Goal: Task Accomplishment & Management: Manage account settings

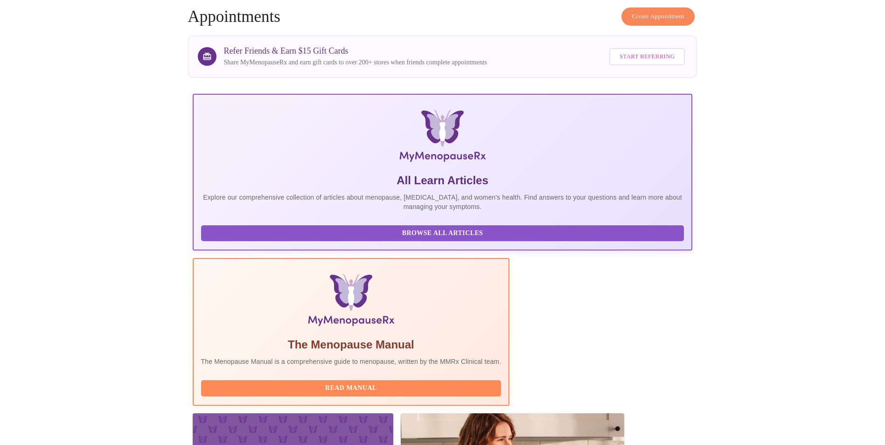
scroll to position [140, 0]
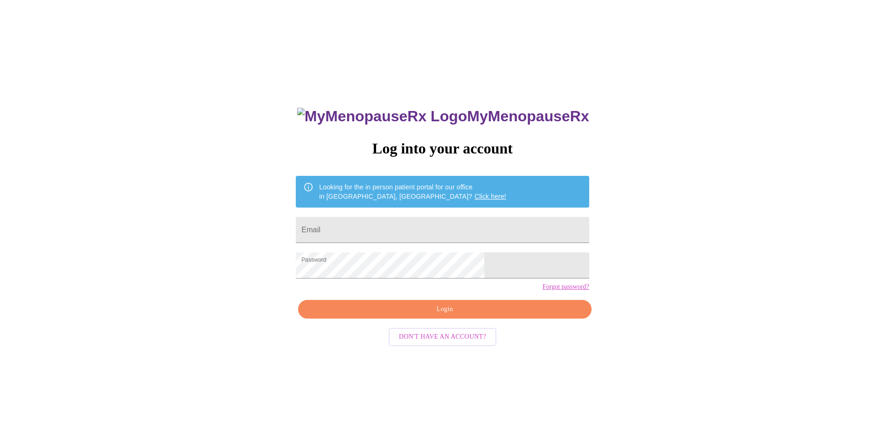
scroll to position [9, 0]
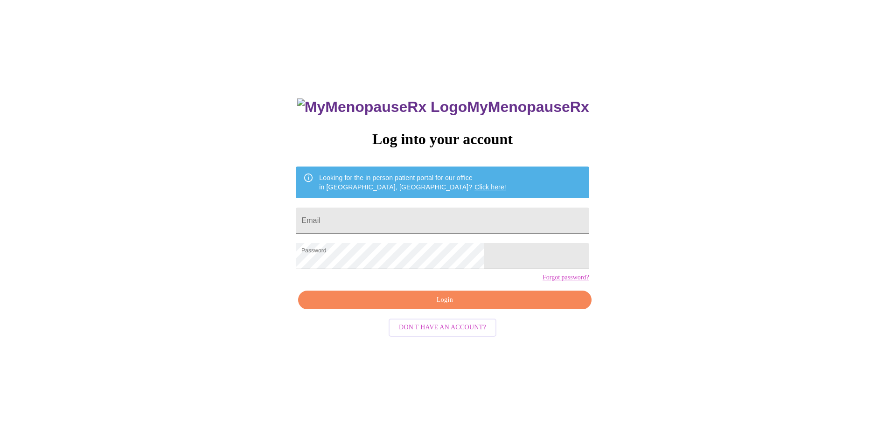
click at [410, 215] on input "Email" at bounding box center [442, 220] width 293 height 26
type input "[EMAIL_ADDRESS][DOMAIN_NAME]"
click at [429, 306] on span "Login" at bounding box center [444, 300] width 271 height 12
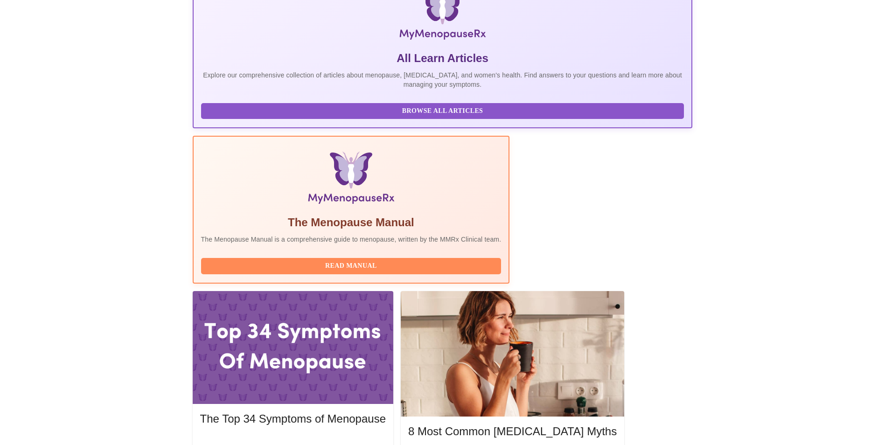
scroll to position [171, 0]
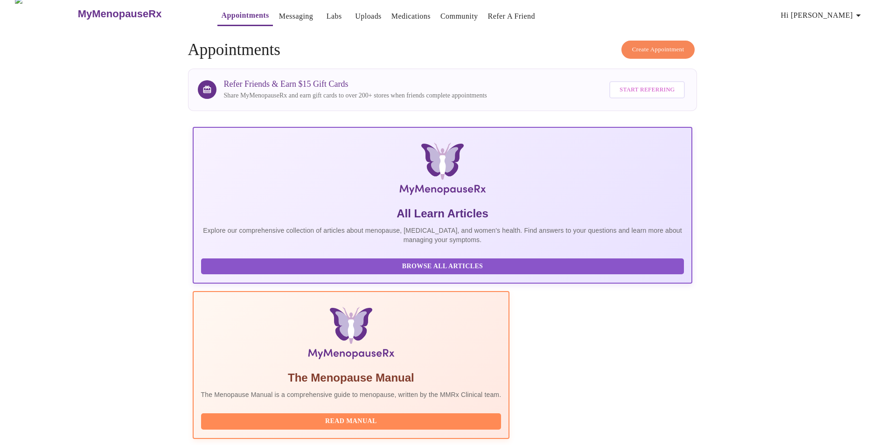
scroll to position [0, 0]
